Goal: Information Seeking & Learning: Learn about a topic

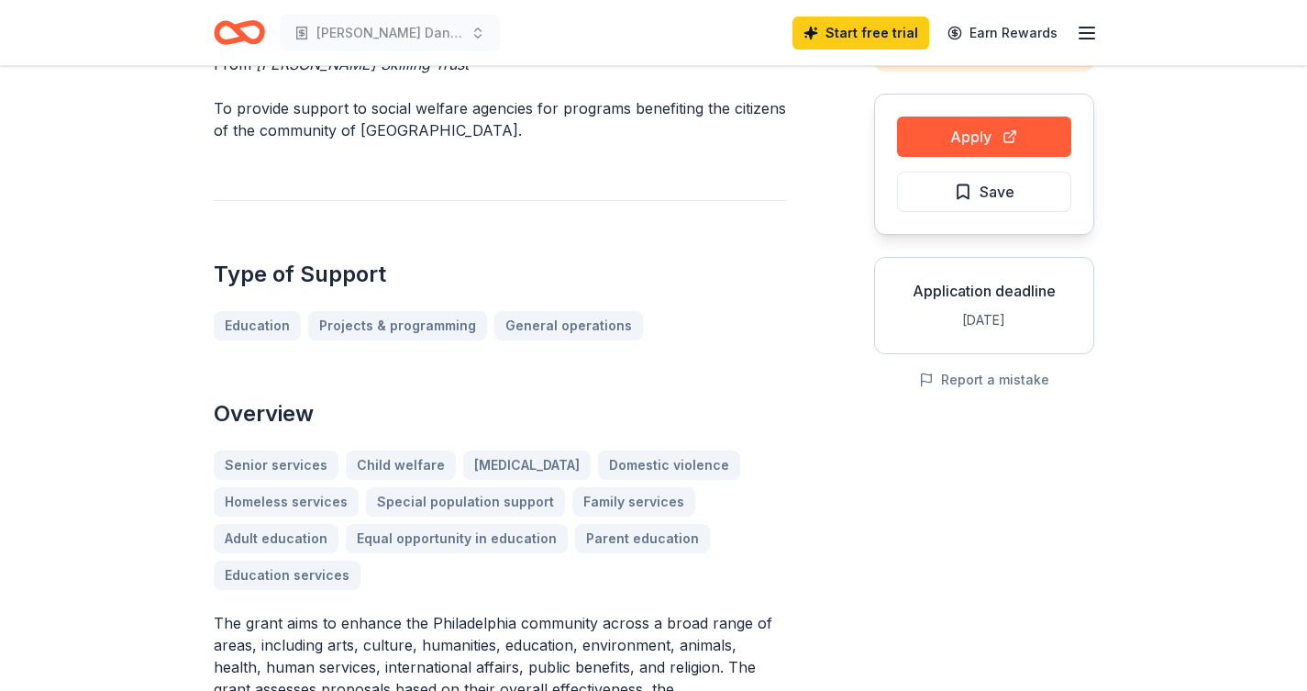
scroll to position [218, 0]
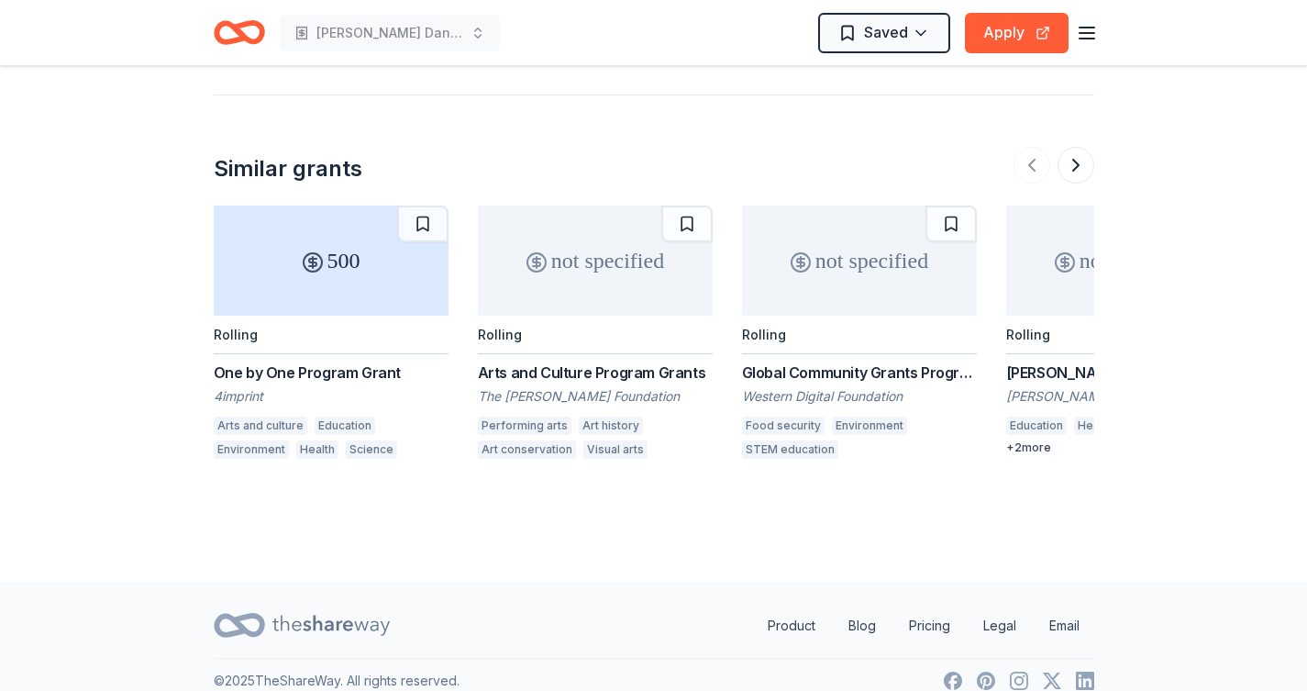
scroll to position [1719, 0]
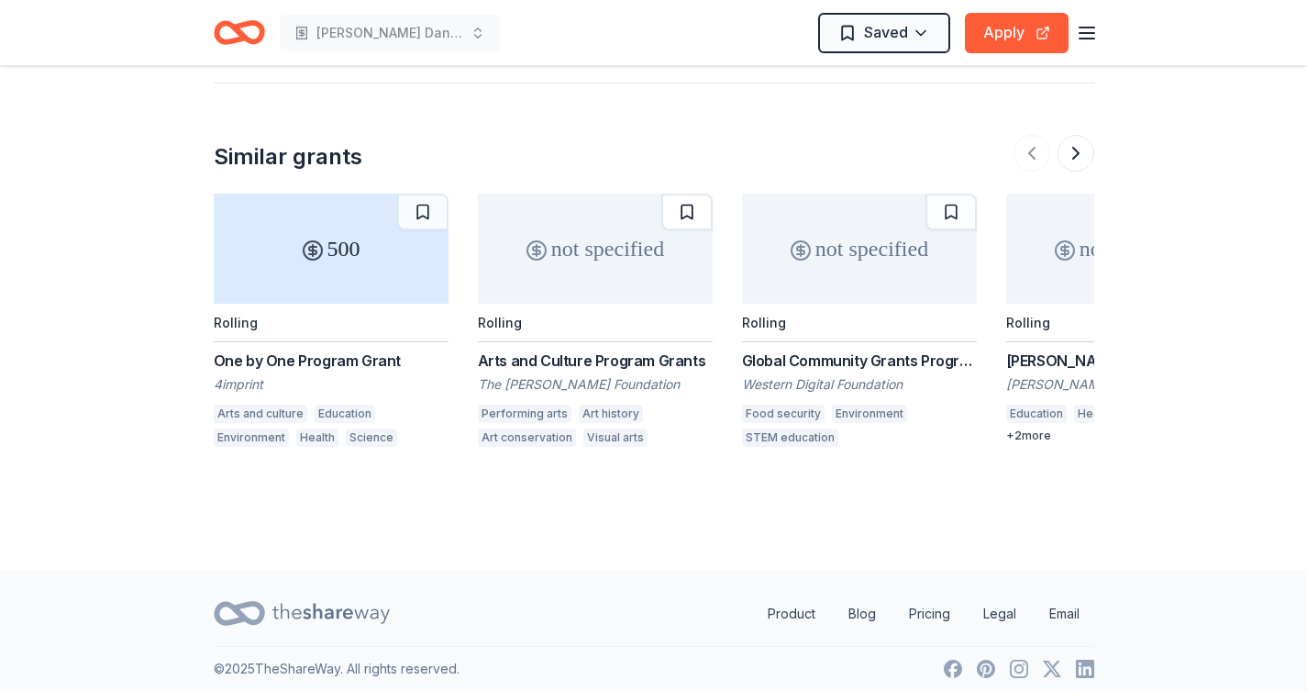
click at [688, 213] on button at bounding box center [686, 212] width 51 height 37
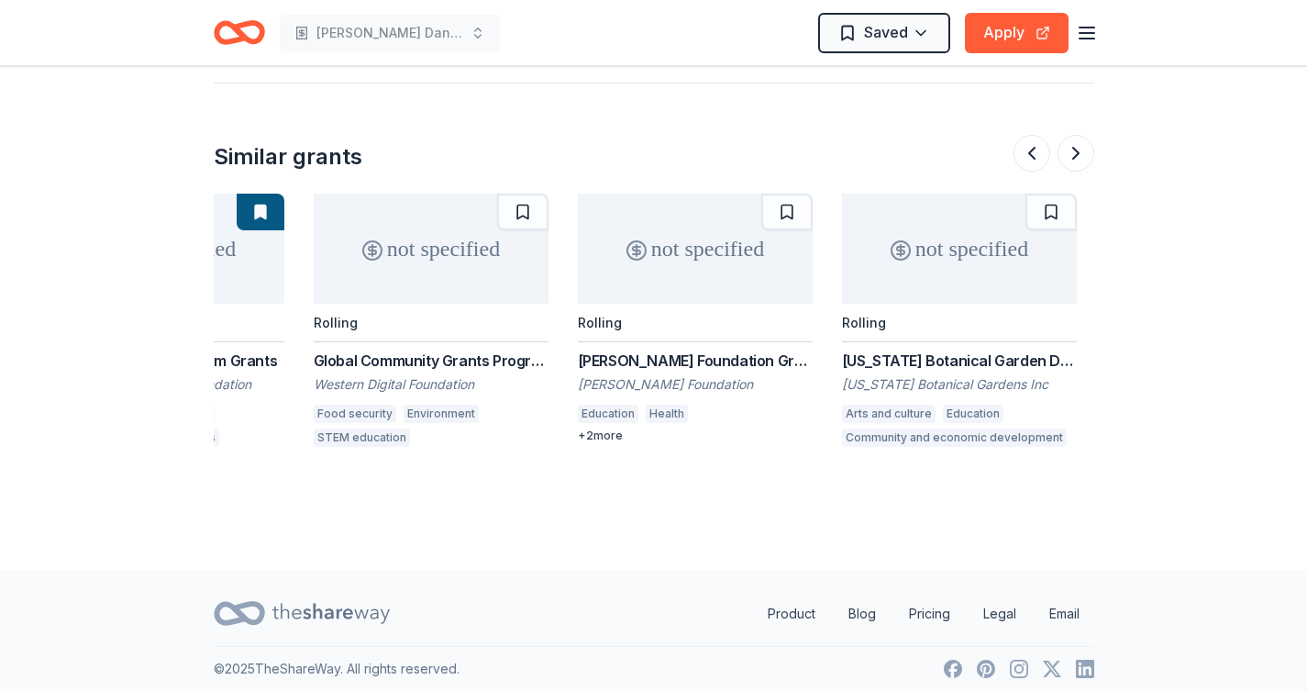
scroll to position [0, 438]
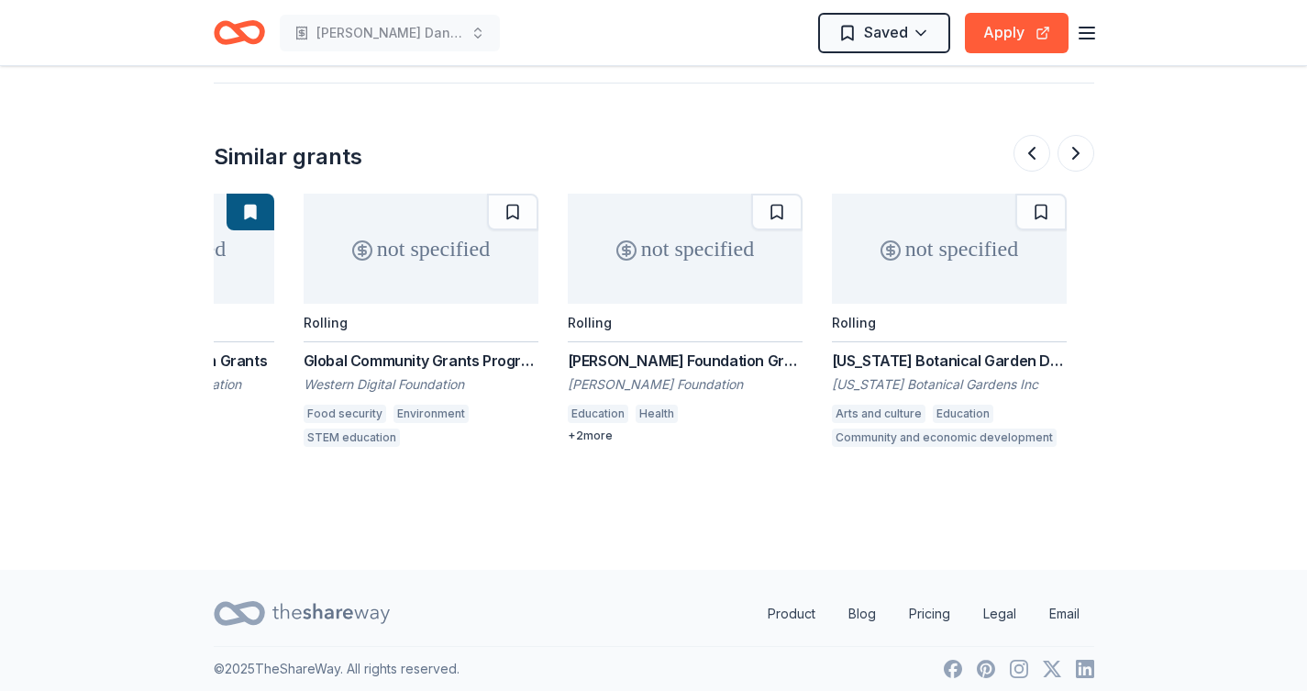
click at [605, 428] on div "+ 2 more" at bounding box center [685, 435] width 235 height 15
click at [1076, 149] on button at bounding box center [1076, 153] width 37 height 37
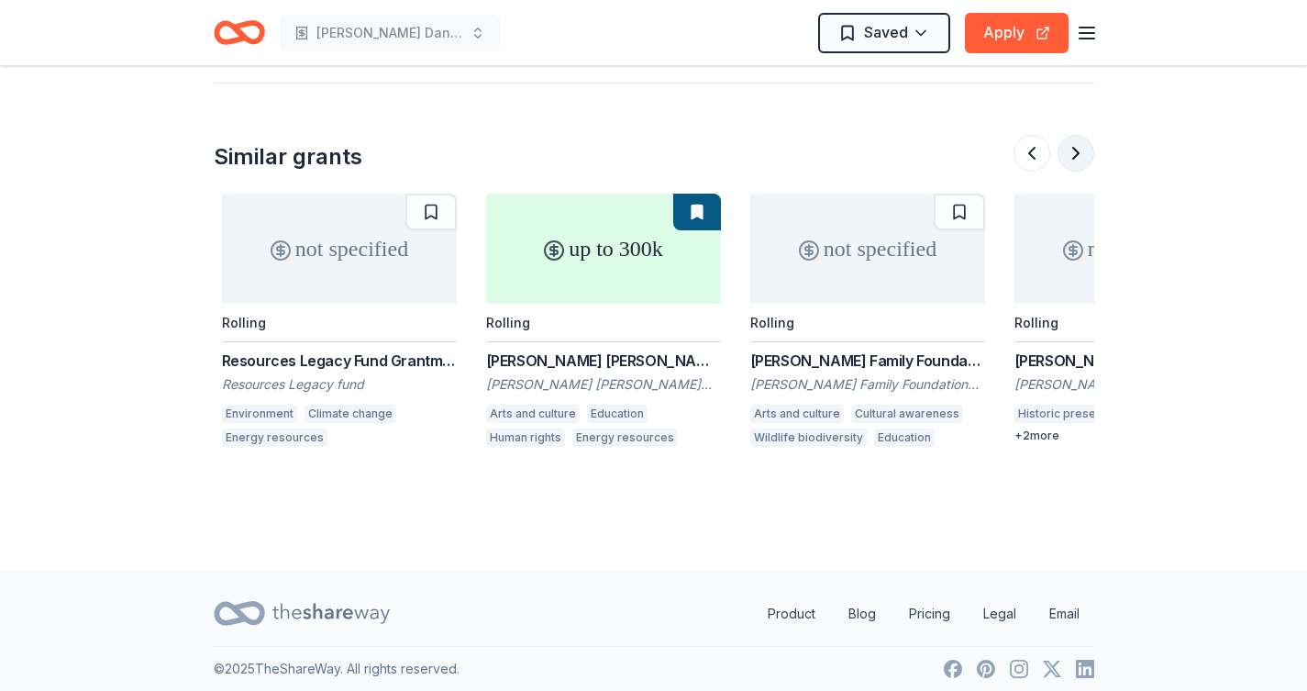
scroll to position [0, 1321]
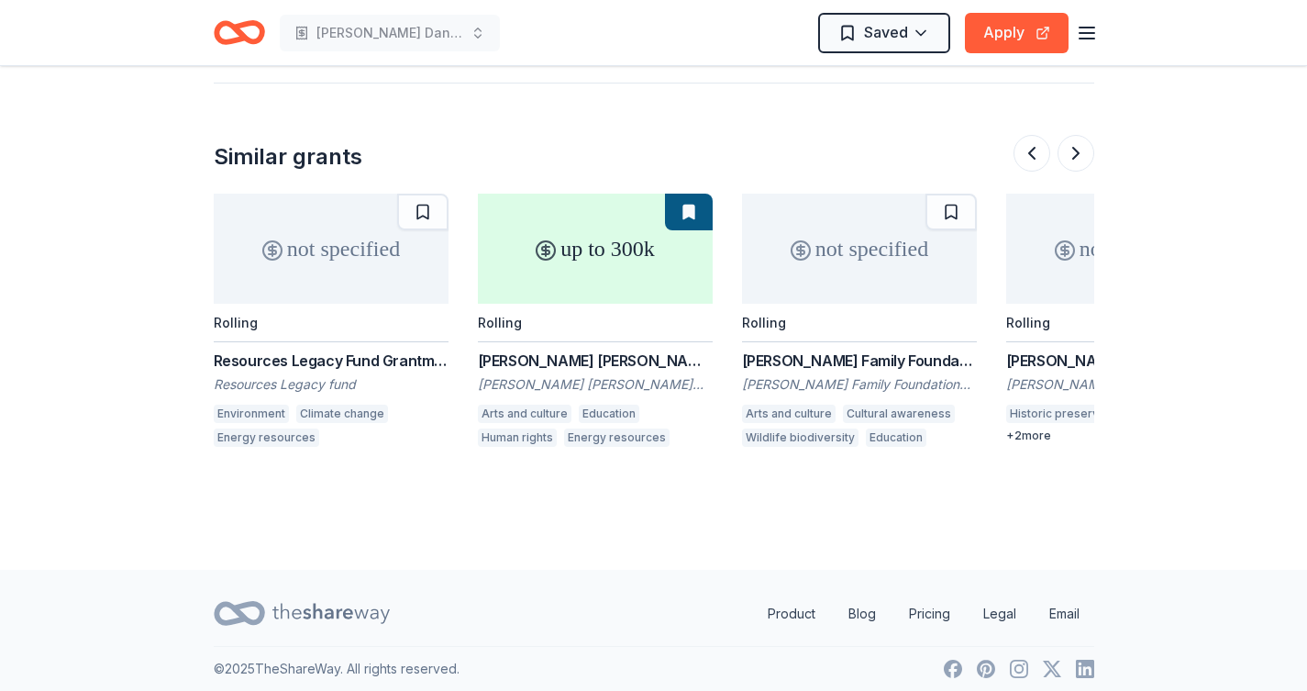
click at [579, 360] on div "Draper Richards Kaplan Foundation Grants" at bounding box center [595, 360] width 235 height 22
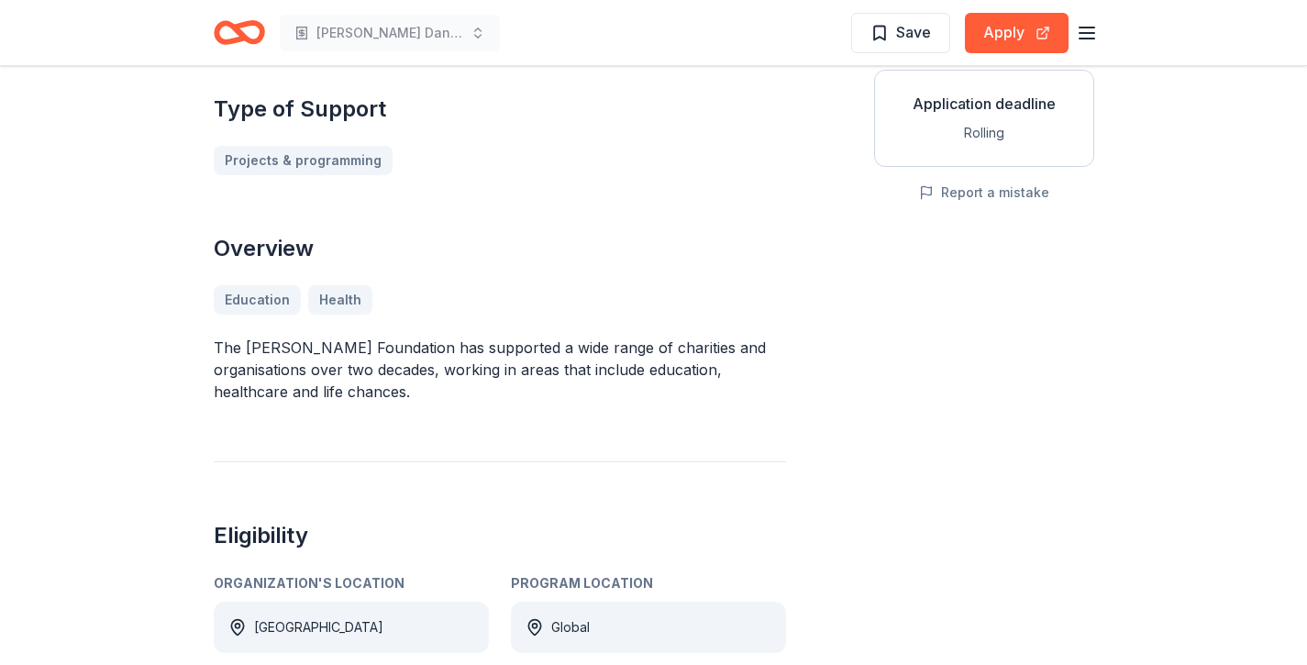
scroll to position [114, 0]
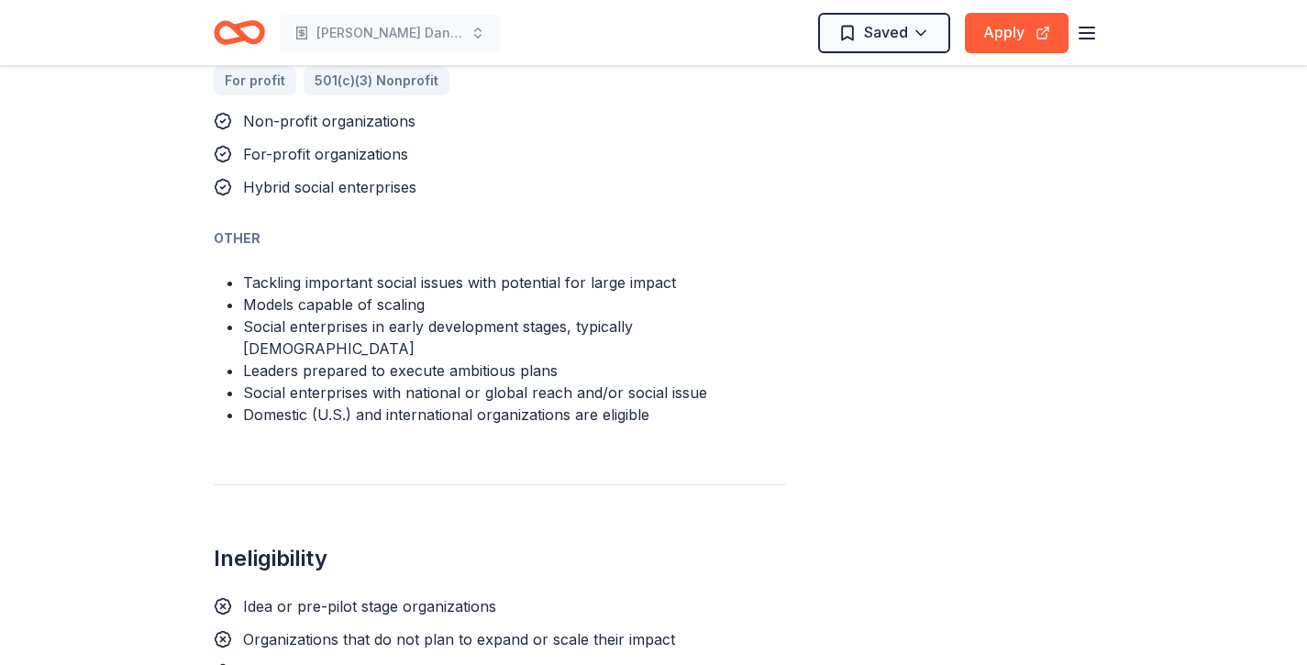
scroll to position [1107, 0]
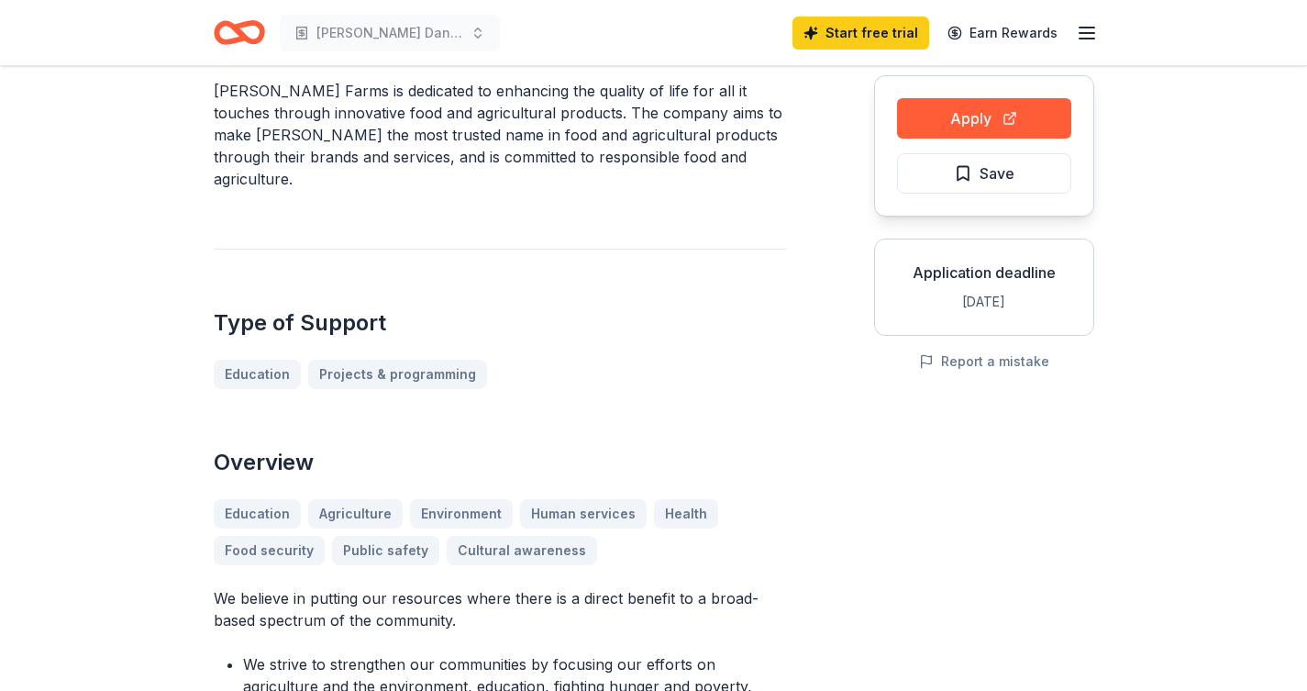
scroll to position [174, 0]
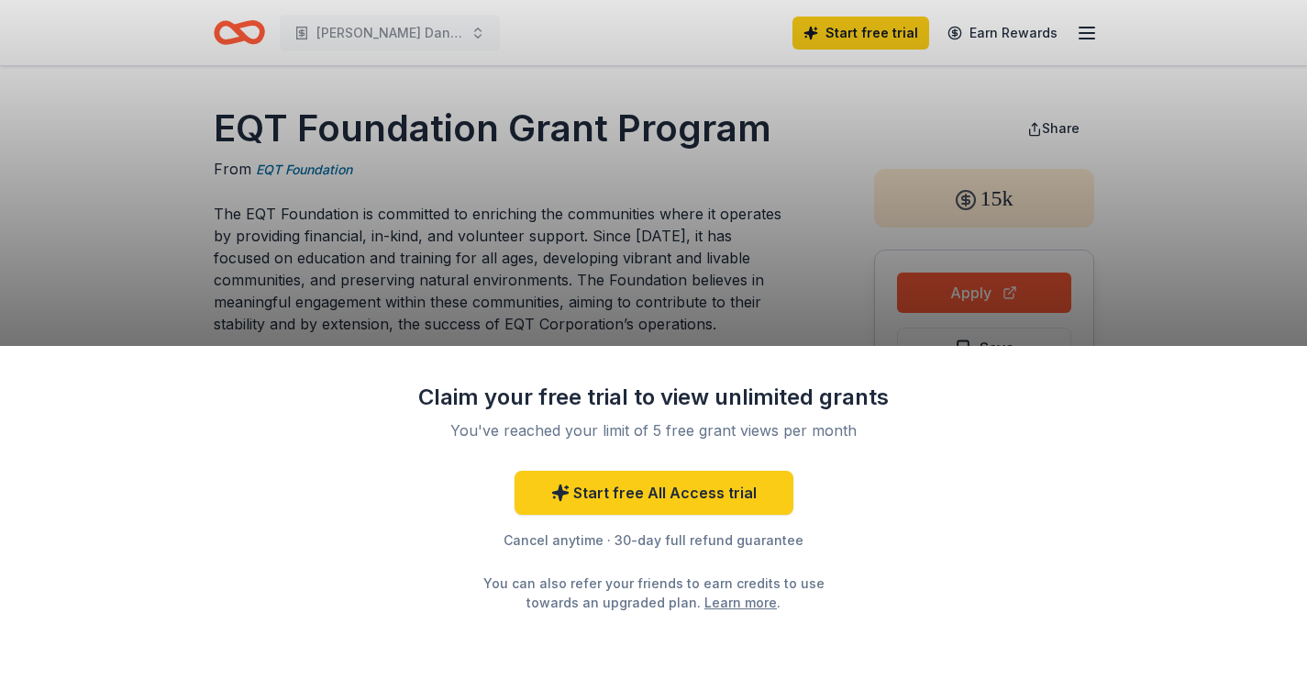
click at [818, 272] on div "Claim your free trial to view unlimited grants You've reached your limit of 5 f…" at bounding box center [653, 345] width 1307 height 691
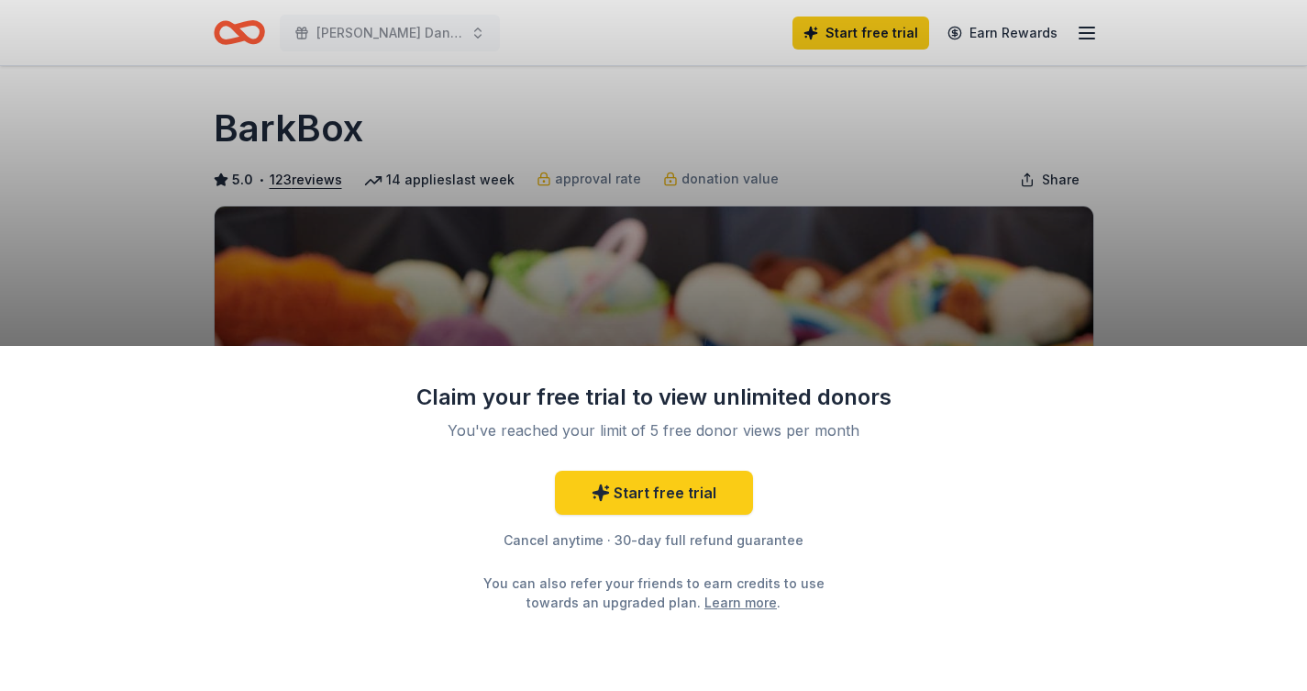
click at [1180, 221] on div "Claim your free trial to view unlimited donors You've reached your limit of 5 f…" at bounding box center [653, 345] width 1307 height 691
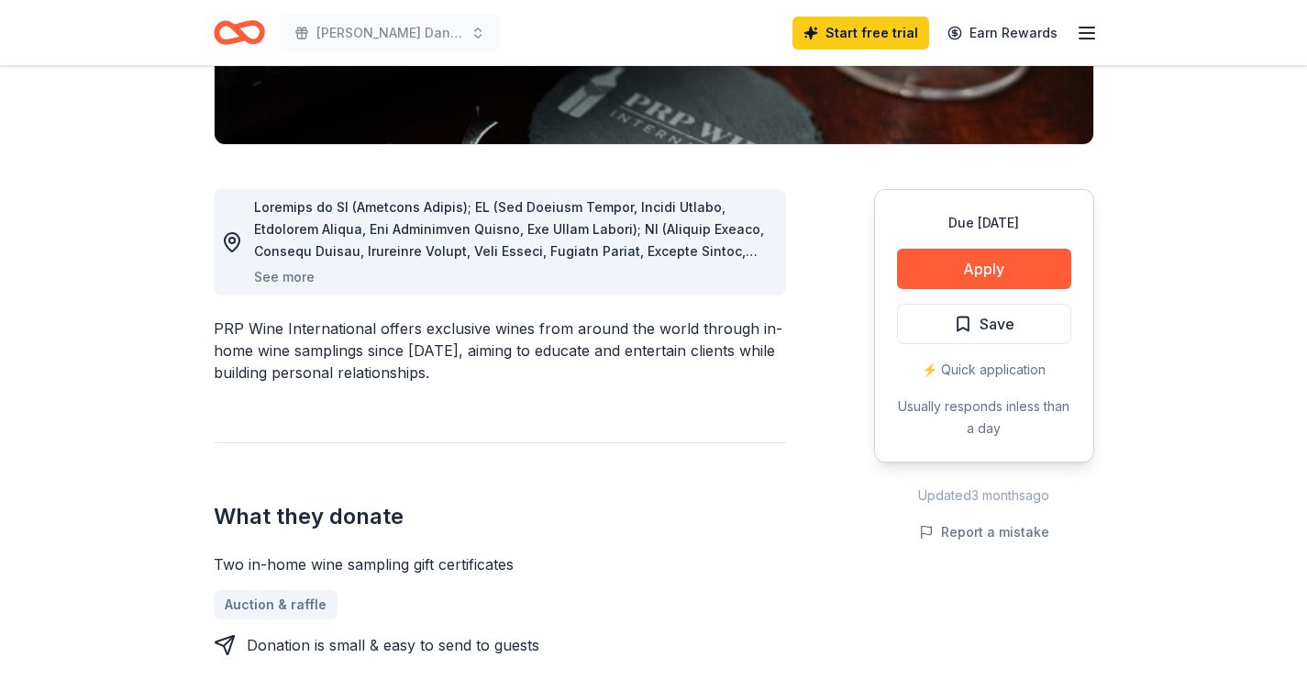
scroll to position [415, 0]
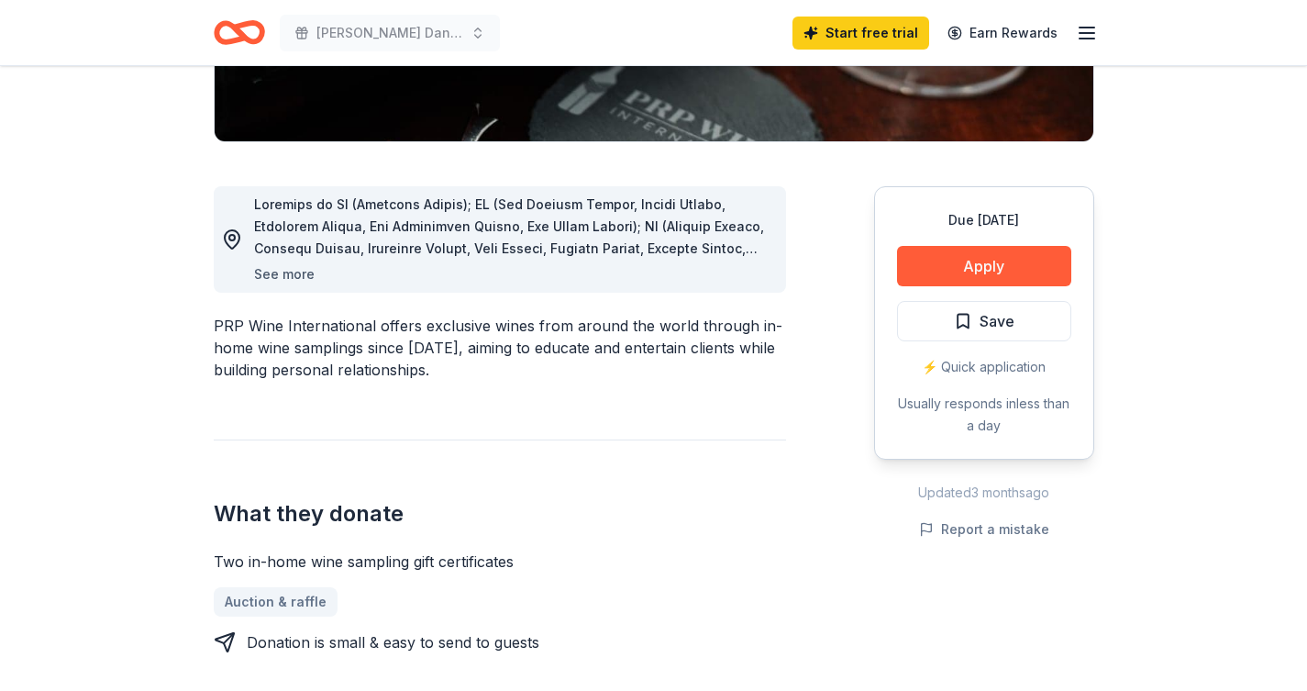
click at [295, 275] on button "See more" at bounding box center [284, 274] width 61 height 22
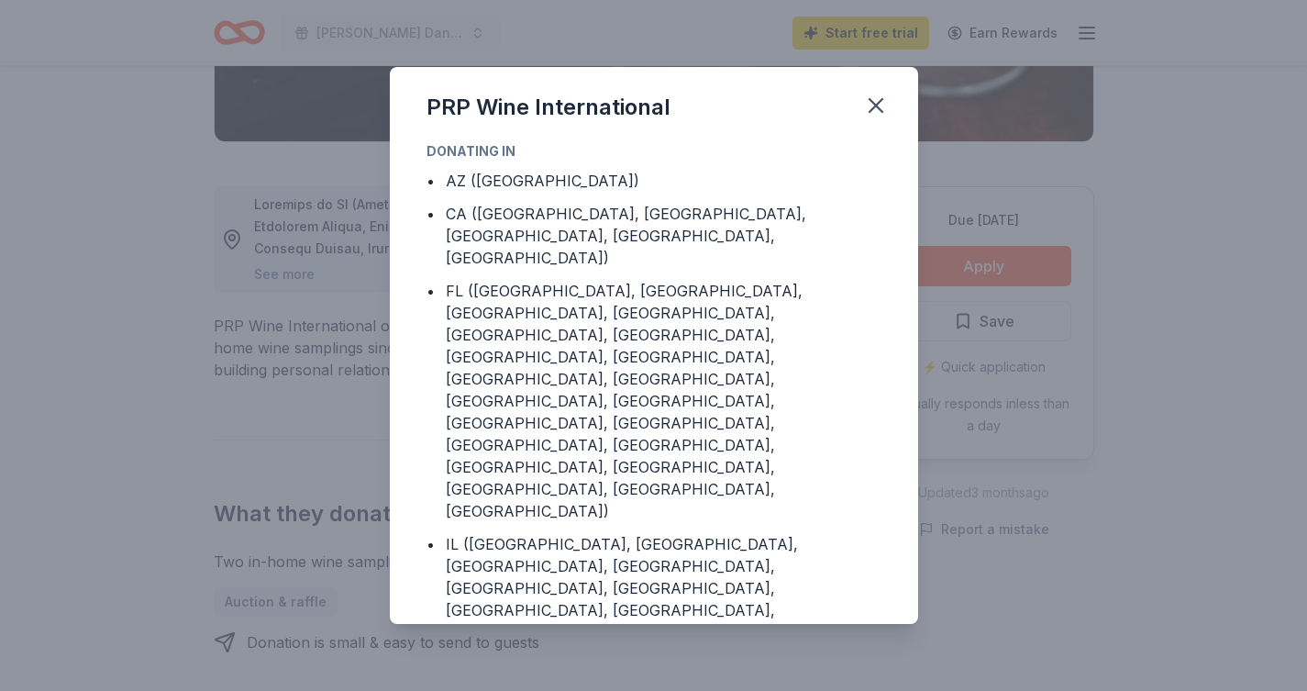
scroll to position [0, 0]
click at [94, 358] on div "PRP Wine International Donating in • AZ (Maricopa County) • CA (Los Angeles Cou…" at bounding box center [653, 345] width 1307 height 691
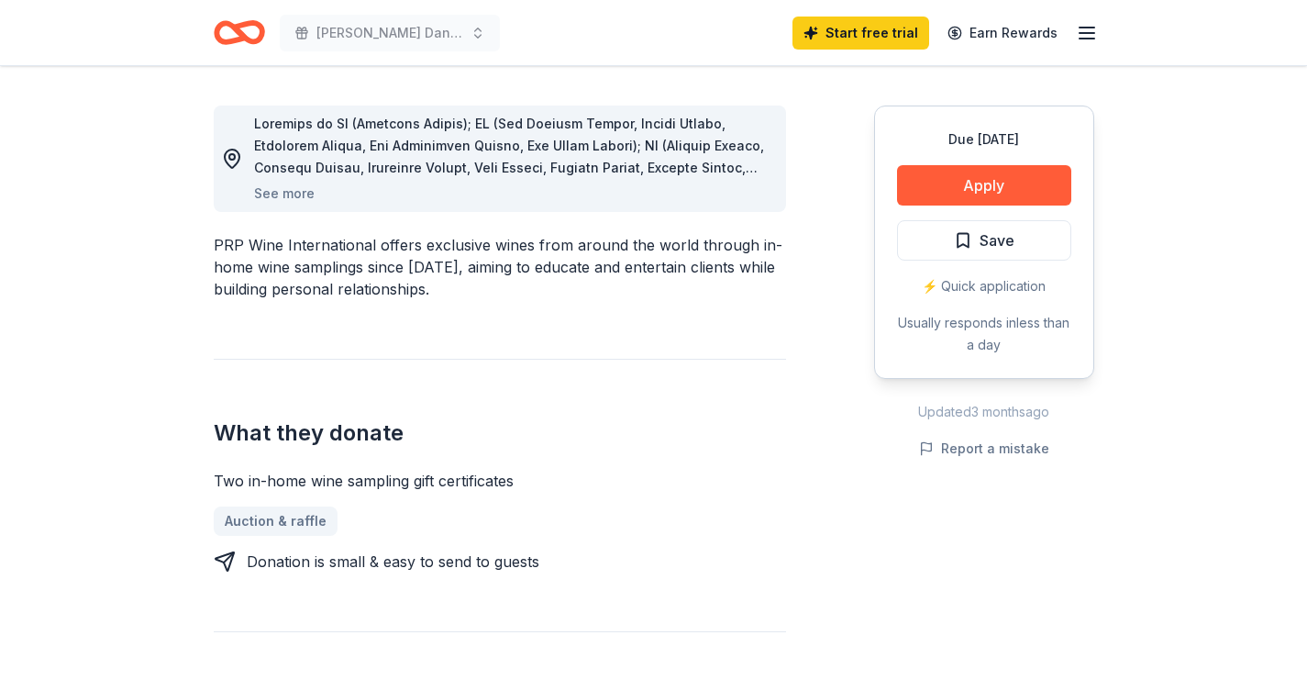
scroll to position [511, 0]
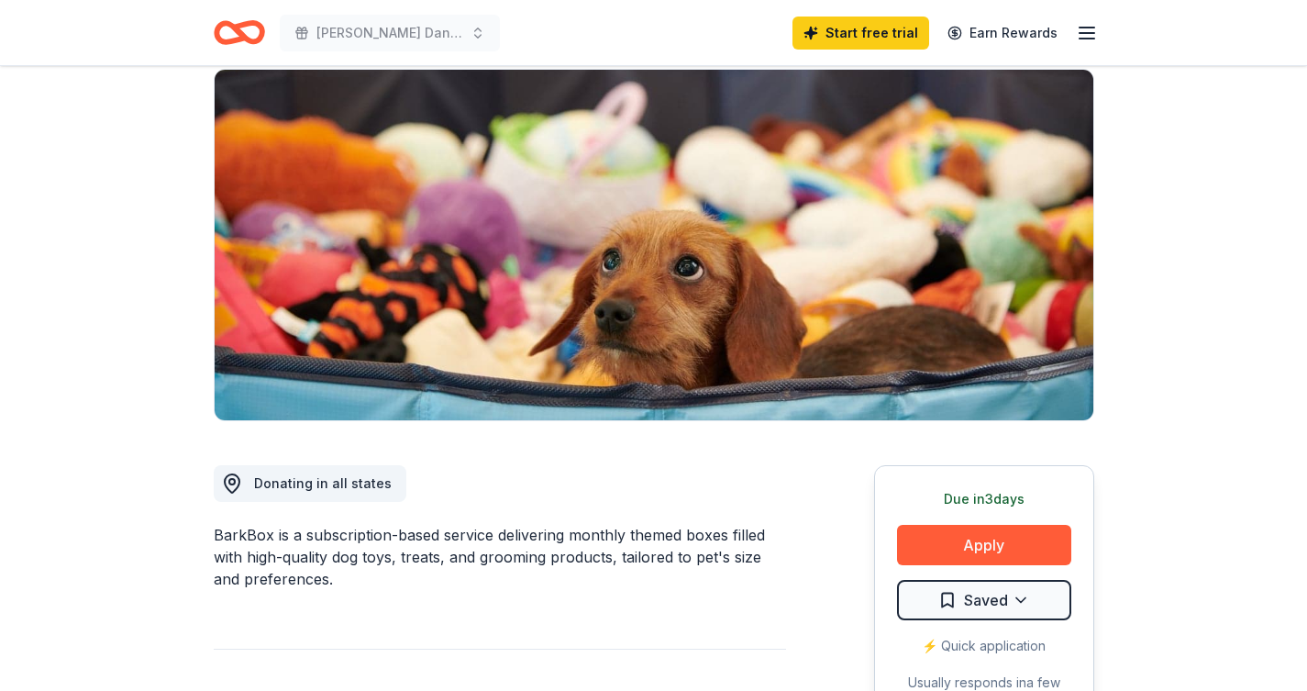
scroll to position [181, 0]
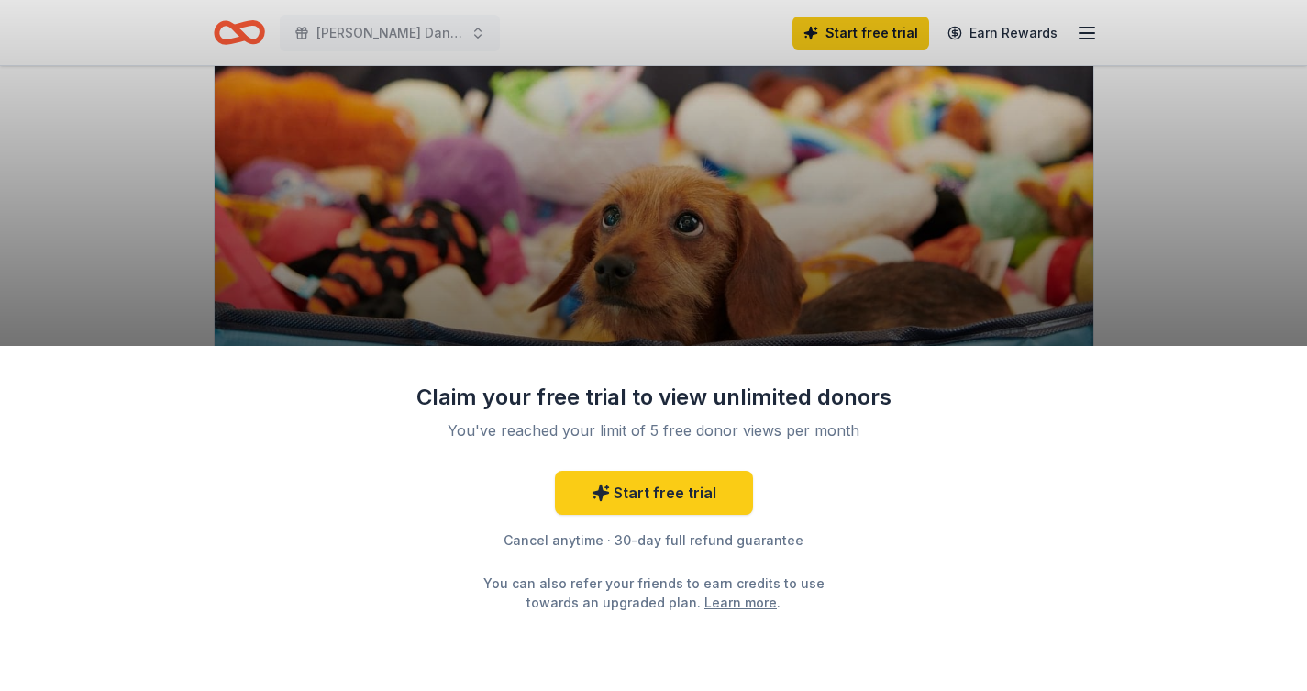
click at [1227, 249] on div "Claim your free trial to view unlimited donors You've reached your limit of 5 f…" at bounding box center [653, 345] width 1307 height 691
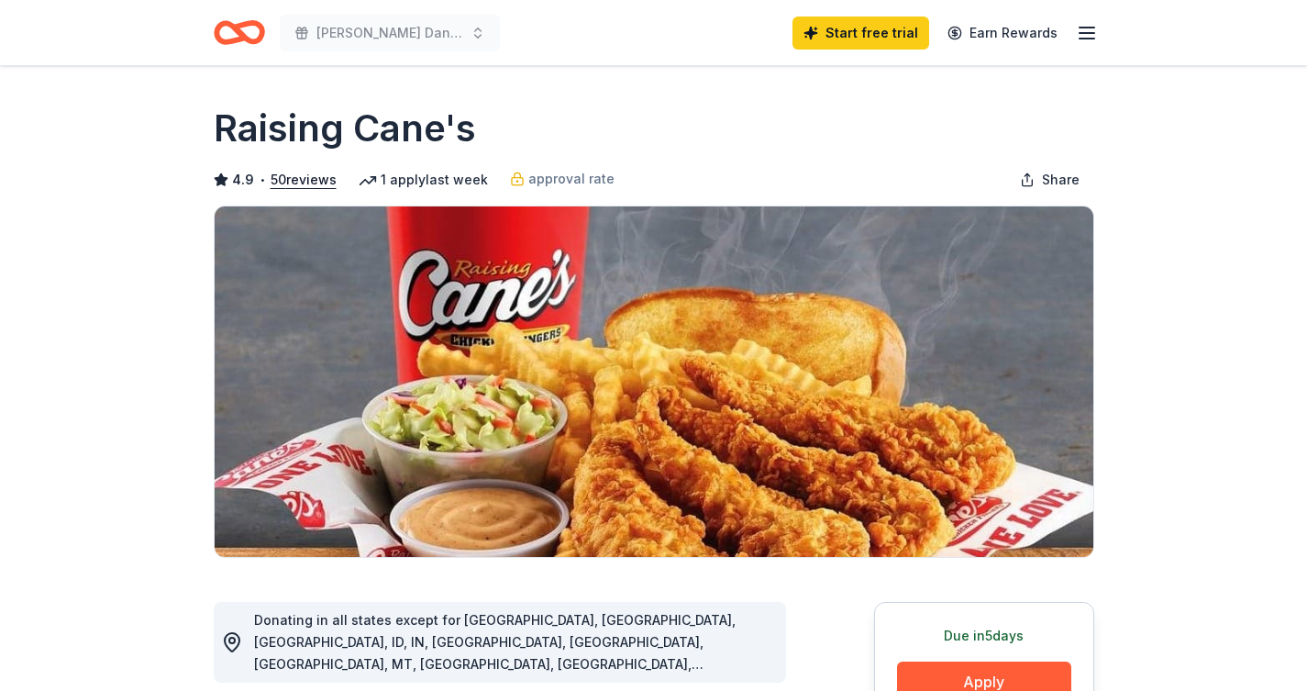
click at [1084, 542] on img at bounding box center [654, 381] width 879 height 350
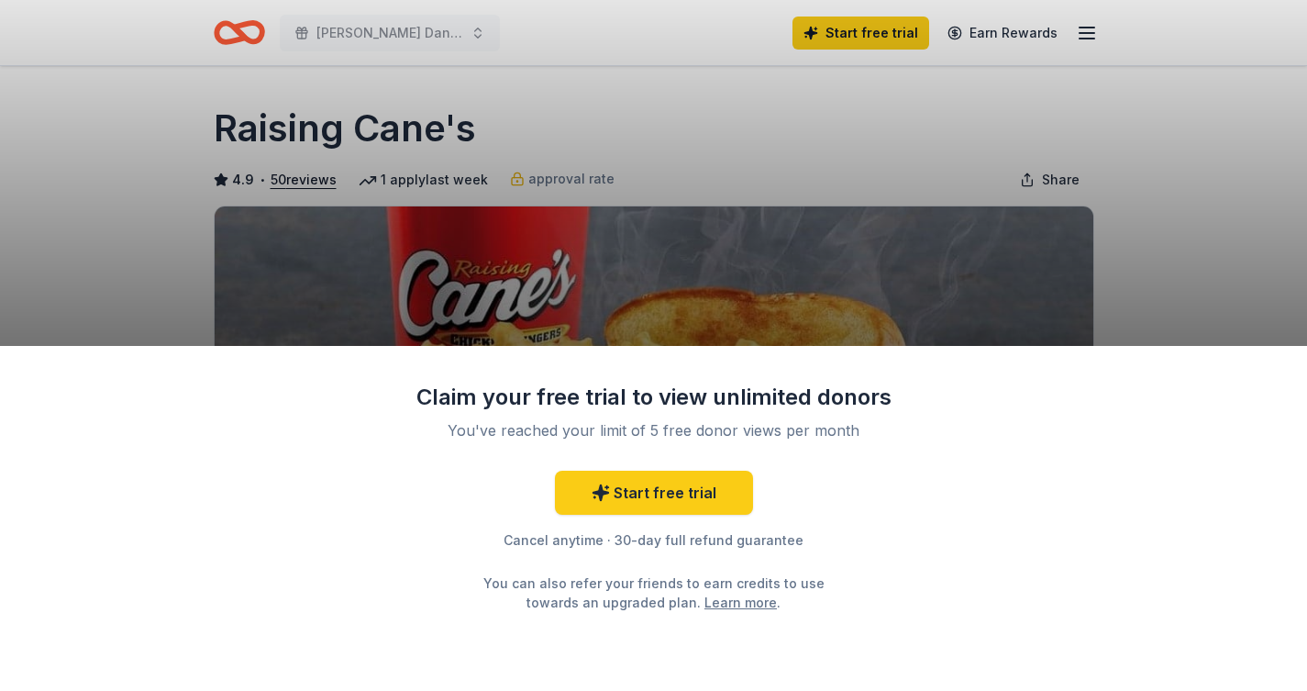
click at [690, 123] on div "Claim your free trial to view unlimited donors You've reached your limit of 5 f…" at bounding box center [653, 345] width 1307 height 691
click at [977, 673] on div "Claim your free trial to view unlimited donors You've reached your limit of 5 f…" at bounding box center [653, 519] width 1307 height 346
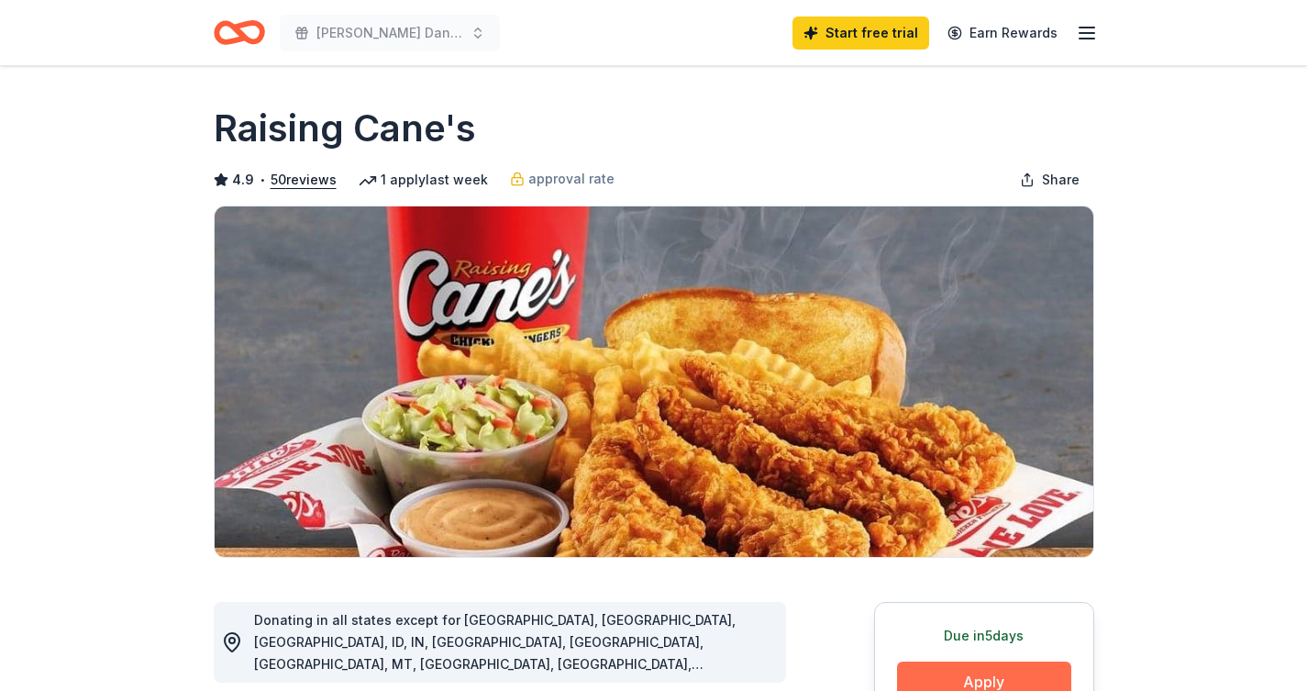
click at [1006, 684] on button "Apply" at bounding box center [984, 681] width 174 height 40
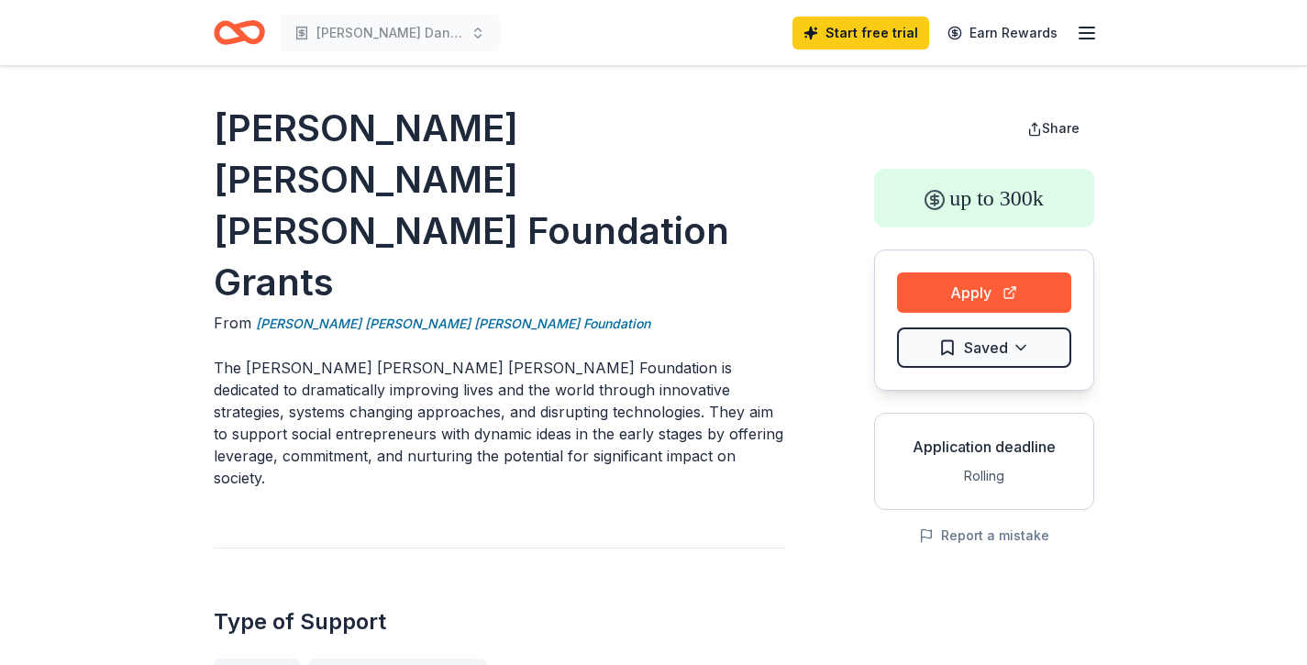
scroll to position [12, 0]
